Goal: Task Accomplishment & Management: Use online tool/utility

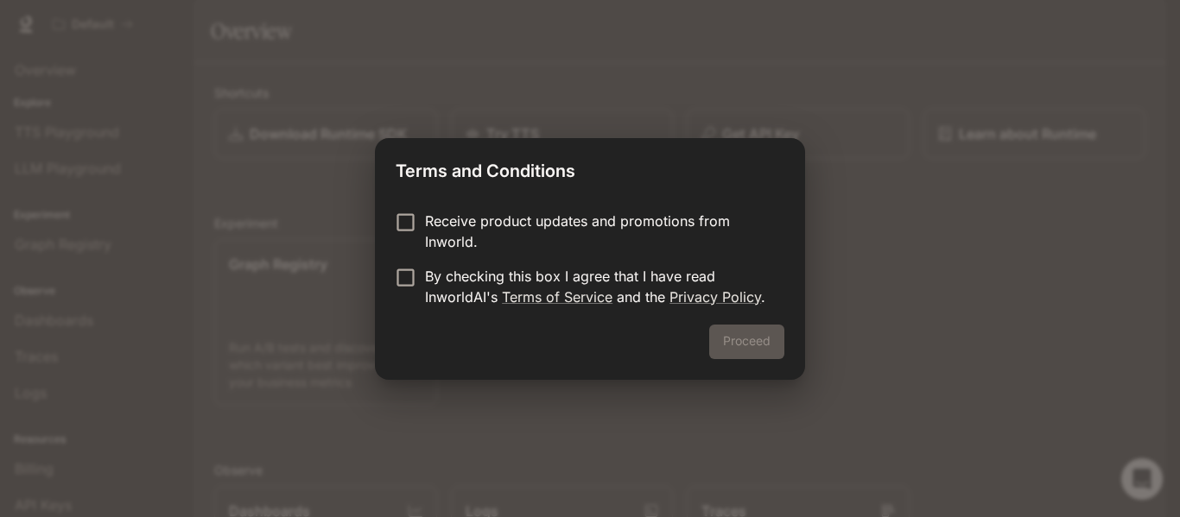
click at [675, 277] on p "By checking this box I agree that I have read InworldAI's Terms of Service and …" at bounding box center [598, 286] width 346 height 41
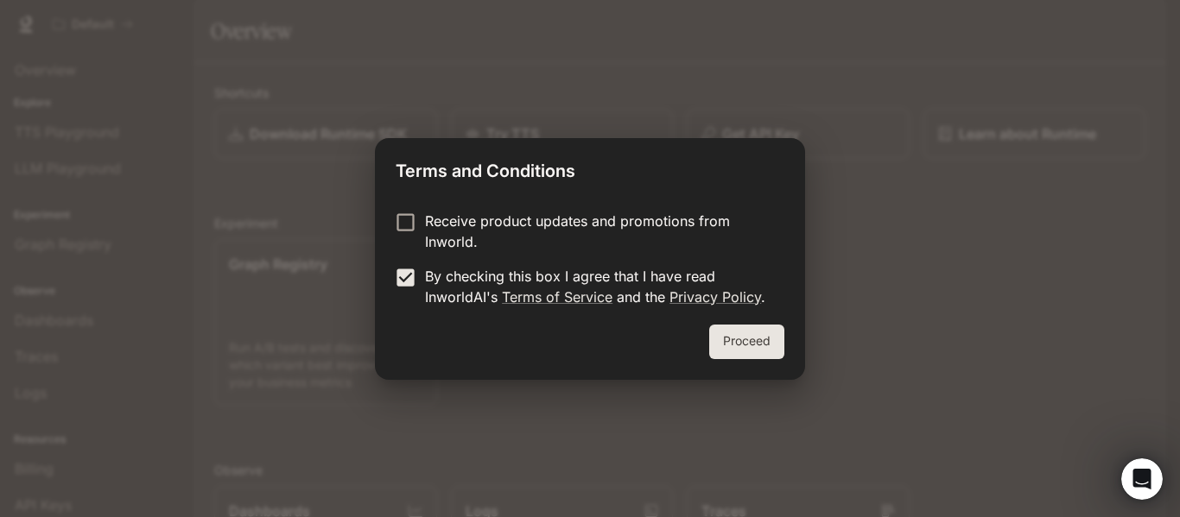
click at [729, 333] on button "Proceed" at bounding box center [746, 342] width 75 height 35
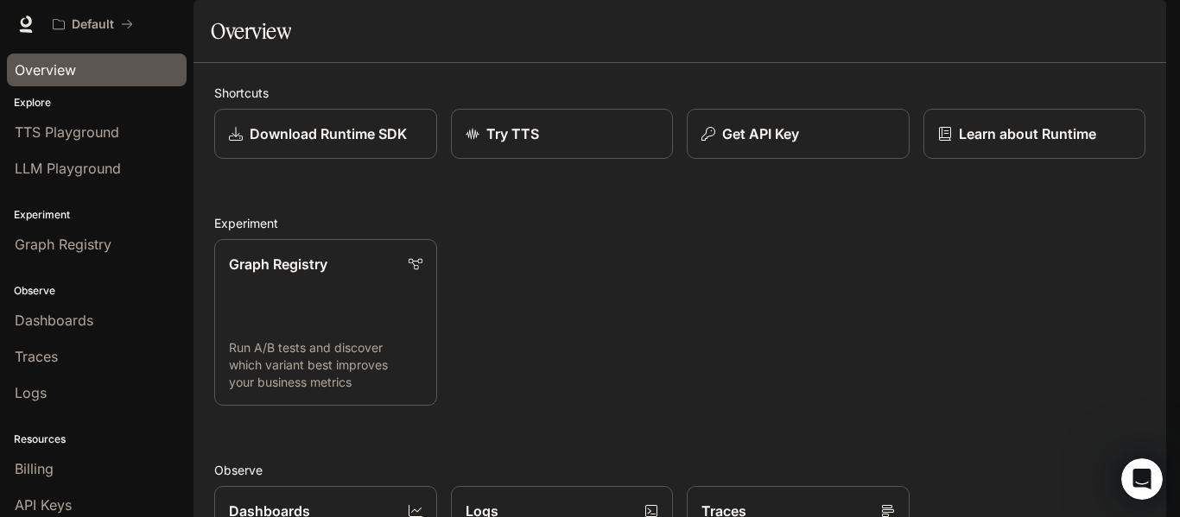
click at [79, 79] on div "Overview" at bounding box center [97, 70] width 164 height 21
click at [1126, 473] on div "Open Intercom Messenger" at bounding box center [1139, 476] width 57 height 57
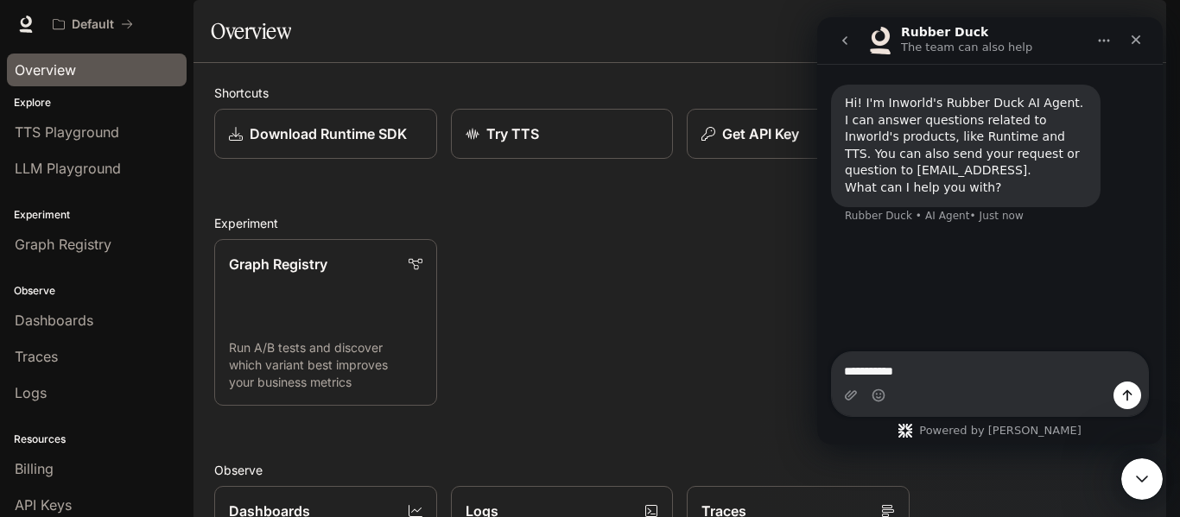
type textarea "**********"
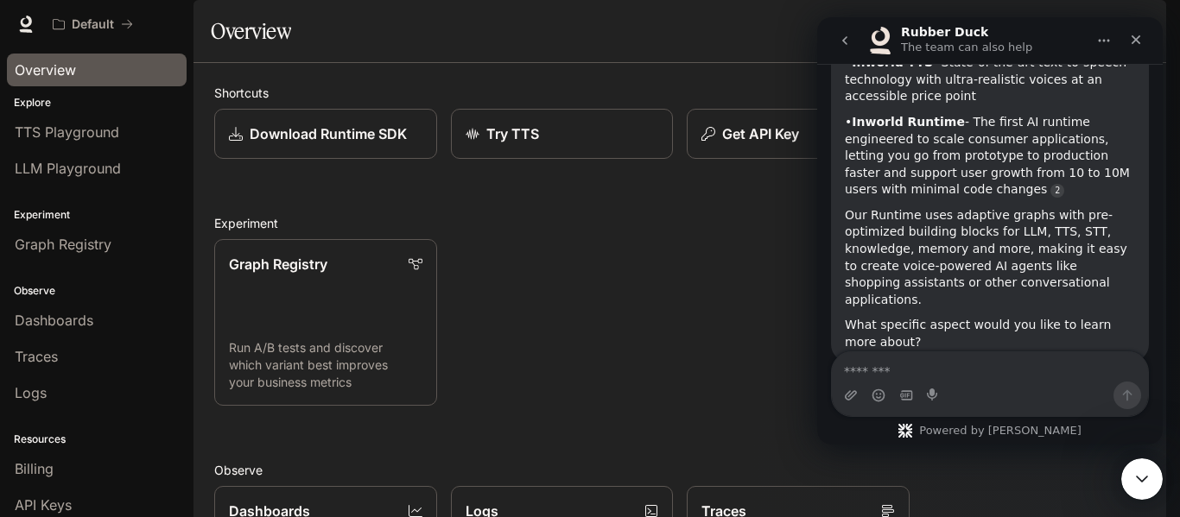
scroll to position [341, 0]
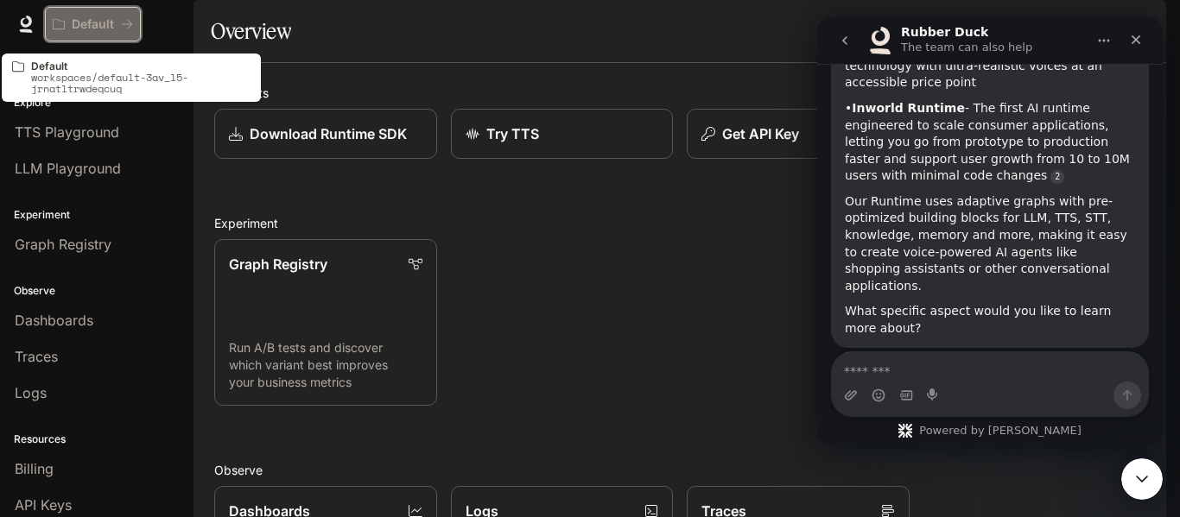
click at [72, 30] on p "Default" at bounding box center [93, 24] width 42 height 15
